Goal: Find contact information: Find contact information

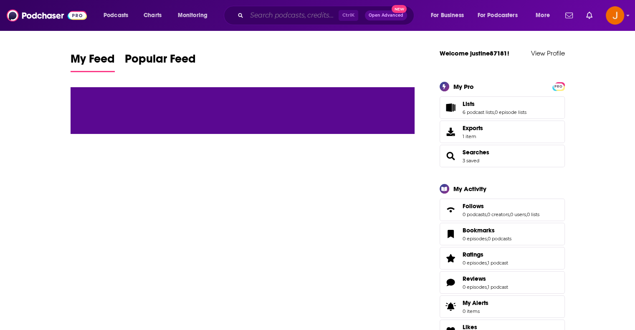
click at [275, 15] on input "Search podcasts, credits, & more..." at bounding box center [293, 15] width 92 height 13
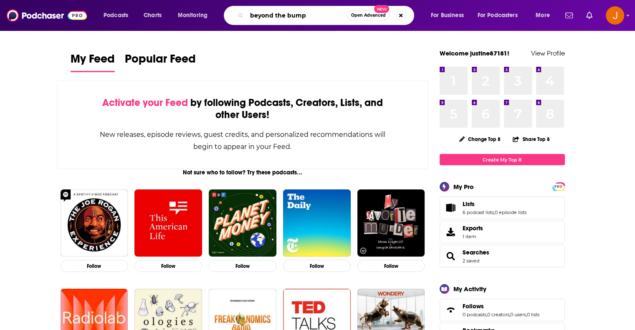
type input "beyond the bump"
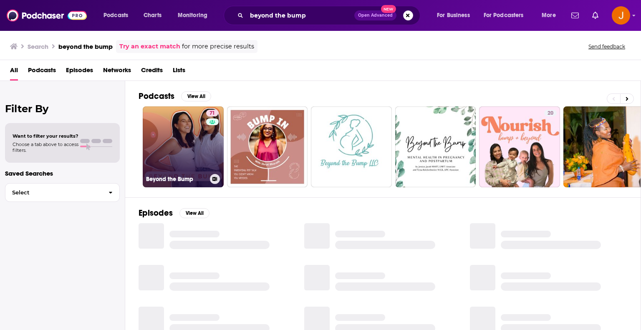
click at [177, 142] on link "71 Beyond the Bump" at bounding box center [183, 146] width 81 height 81
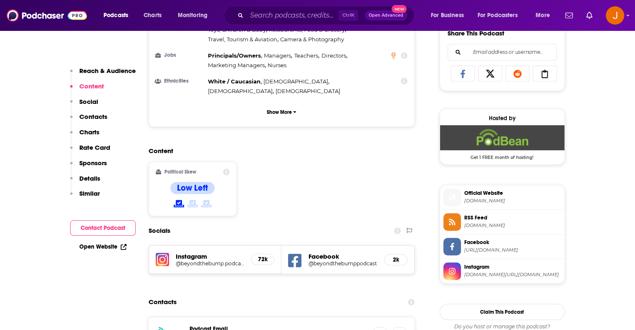
scroll to position [557, 0]
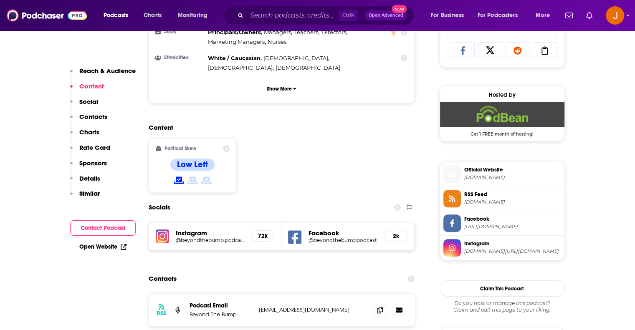
drag, startPoint x: 364, startPoint y: 278, endPoint x: 259, endPoint y: 277, distance: 104.8
click at [259, 306] on p "[EMAIL_ADDRESS][DOMAIN_NAME]" at bounding box center [313, 309] width 109 height 7
copy p "[EMAIL_ADDRESS][DOMAIN_NAME]"
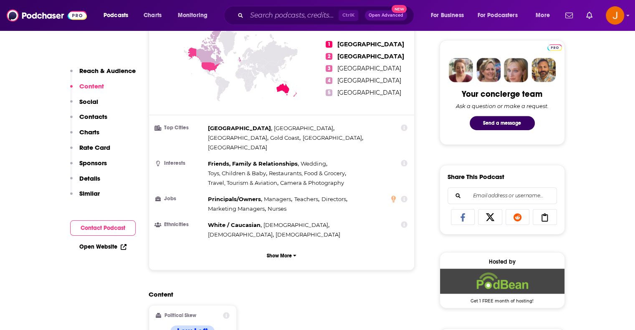
click at [625, 17] on div "Podcasts Charts Monitoring Ctrl K Open Advanced New For Business For Podcasters…" at bounding box center [317, 15] width 635 height 31
click at [627, 15] on icon "Show profile menu" at bounding box center [628, 16] width 3 height 2
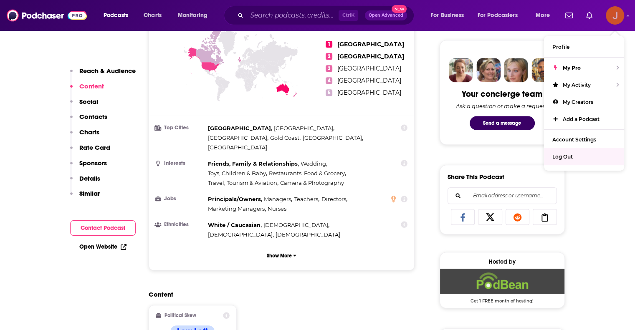
click at [570, 157] on span "Log Out" at bounding box center [562, 157] width 20 height 6
